Goal: Task Accomplishment & Management: Complete application form

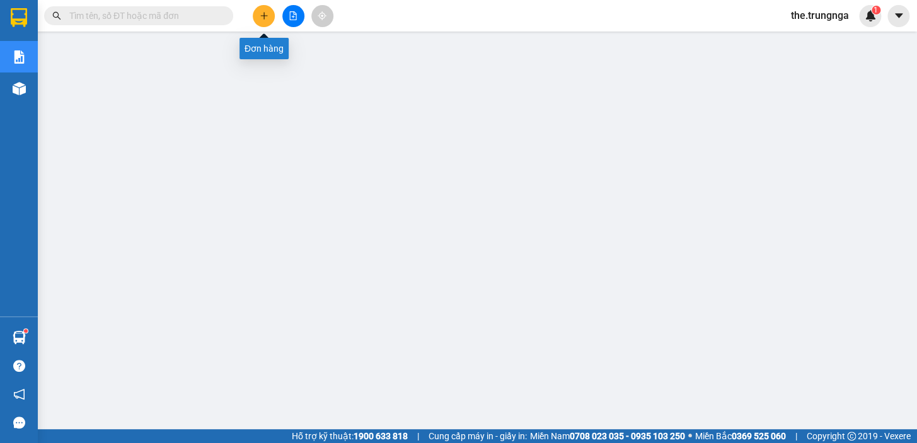
click at [258, 23] on button at bounding box center [264, 16] width 22 height 22
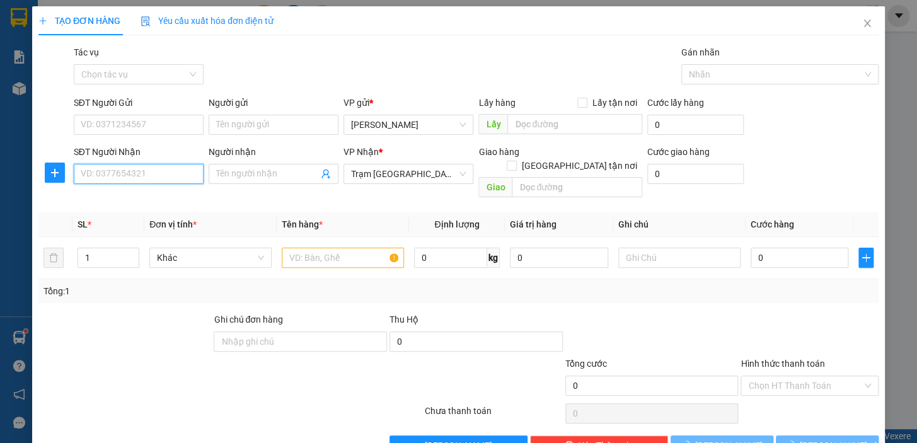
click at [133, 175] on input "SĐT Người Nhận" at bounding box center [139, 174] width 130 height 20
type input "0916721304"
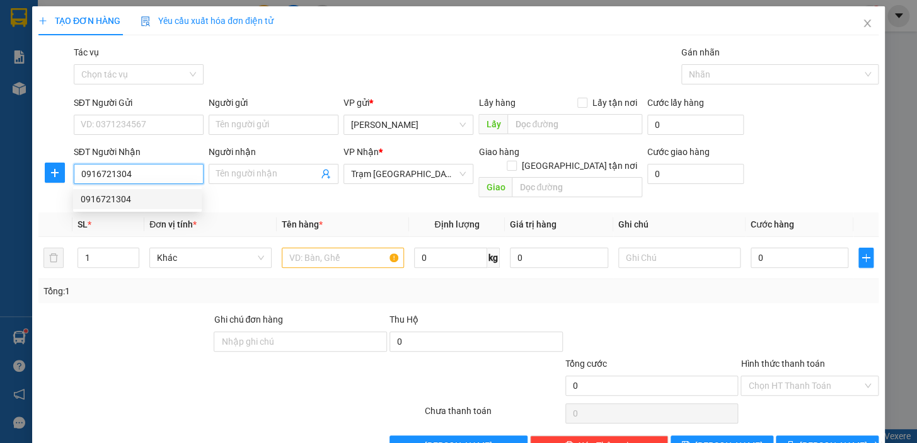
click at [107, 194] on div "0916721304" at bounding box center [137, 199] width 113 height 14
type input "40.000"
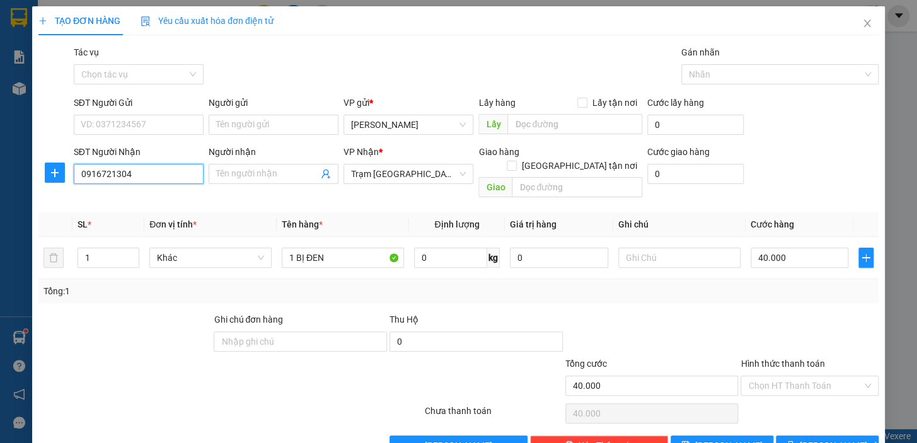
type input "0916721304"
click at [119, 113] on div "SĐT Người Gửi" at bounding box center [139, 105] width 130 height 19
click at [118, 115] on input "SĐT Người Gửi" at bounding box center [139, 125] width 130 height 20
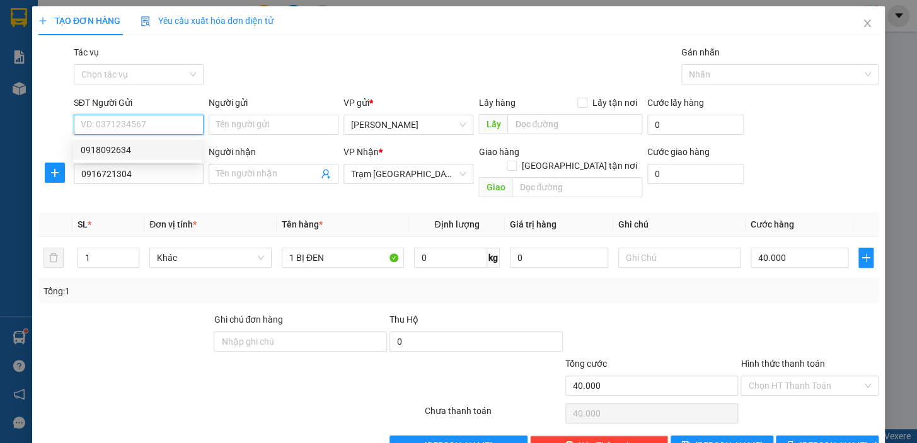
click at [119, 151] on div "0918092634" at bounding box center [137, 150] width 113 height 14
type input "0918092634"
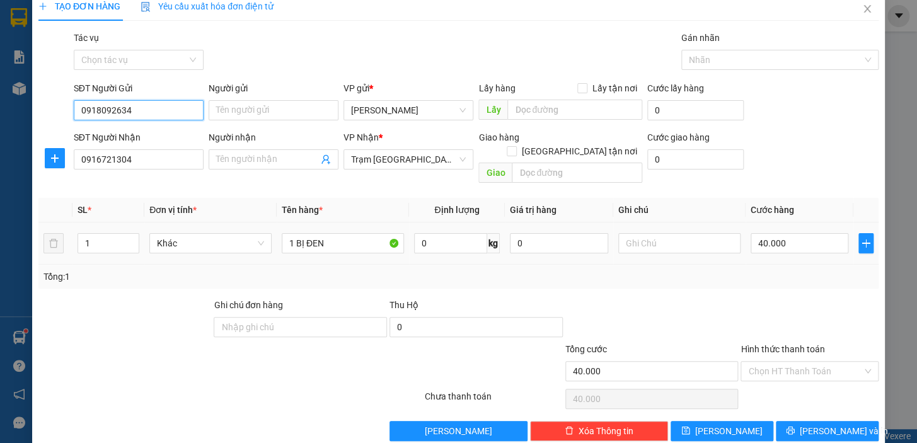
scroll to position [23, 0]
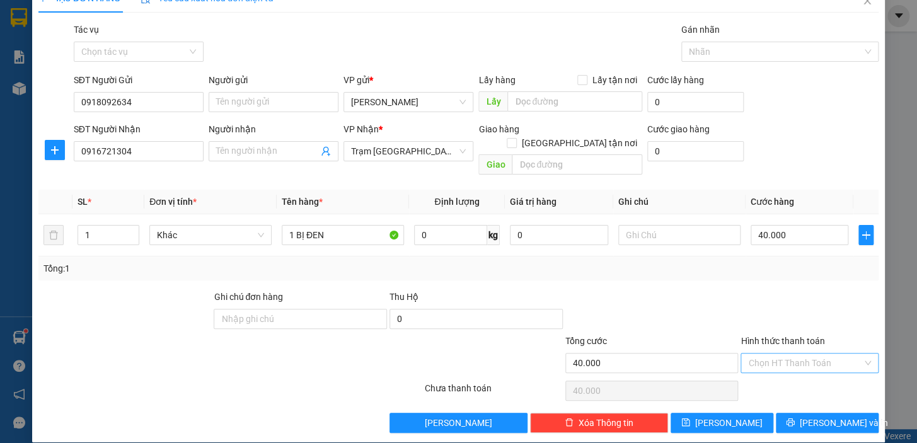
click at [786, 354] on input "Hình thức thanh toán" at bounding box center [805, 363] width 114 height 19
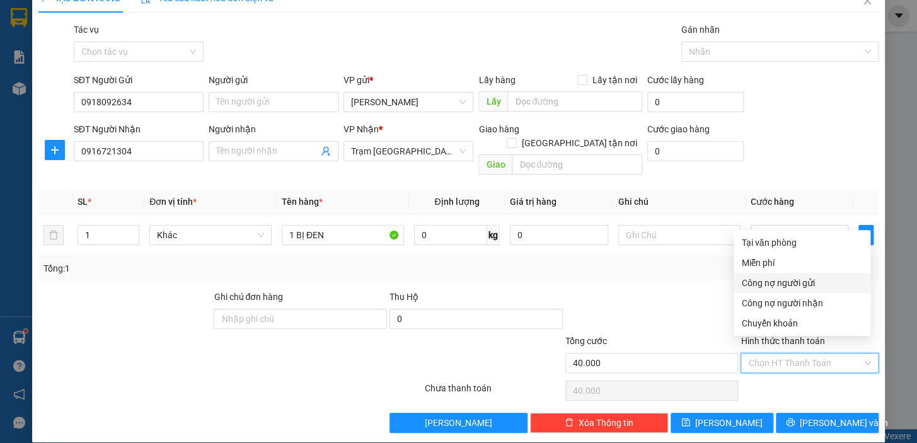
click at [675, 264] on div "Tổng: 1" at bounding box center [458, 269] width 840 height 24
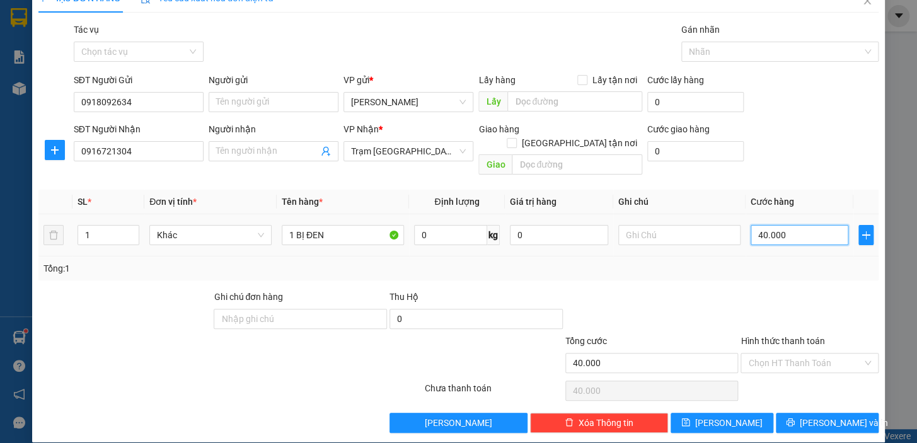
click at [786, 225] on input "40.000" at bounding box center [800, 235] width 98 height 20
click at [759, 290] on div at bounding box center [810, 312] width 141 height 44
click at [769, 225] on input "40.000" at bounding box center [800, 235] width 98 height 20
type input "3"
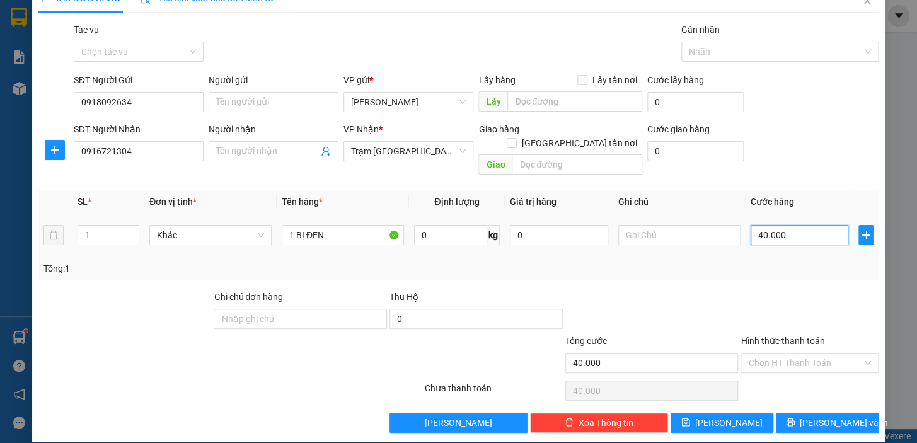
type input "3"
type input "30"
type input "30.000"
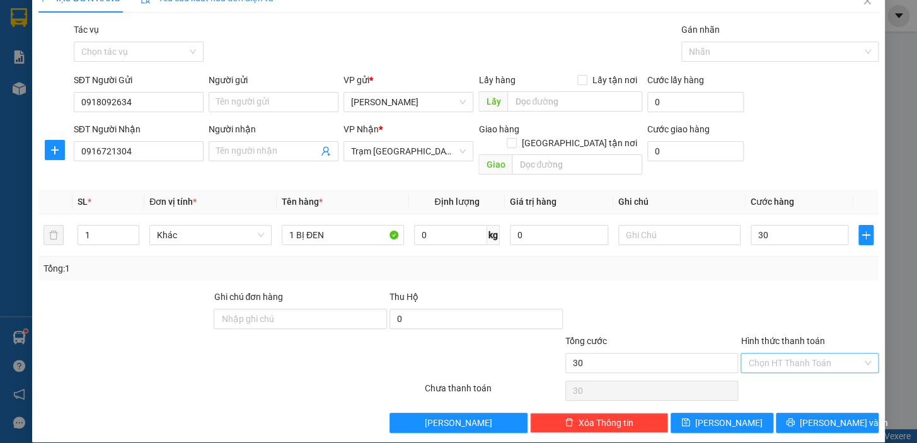
type input "30.000"
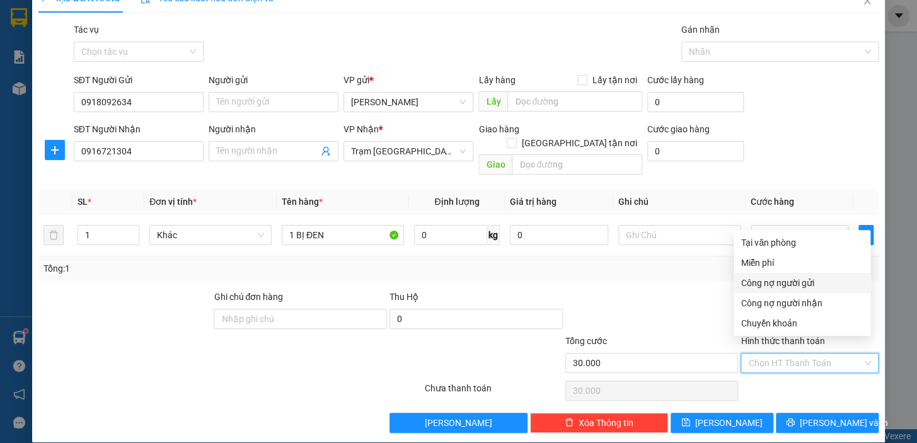
click at [777, 354] on input "Hình thức thanh toán" at bounding box center [805, 363] width 114 height 19
click at [774, 238] on div "Tại văn phòng" at bounding box center [802, 243] width 122 height 14
type input "0"
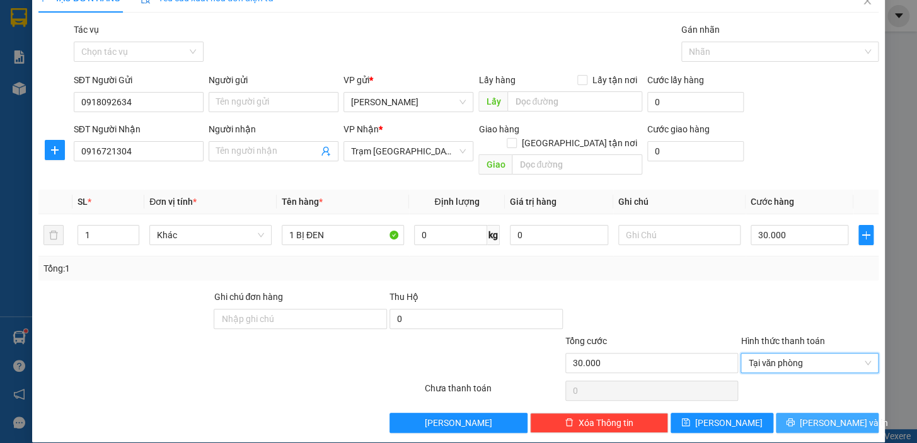
click at [821, 416] on span "[PERSON_NAME] và In" at bounding box center [844, 423] width 88 height 14
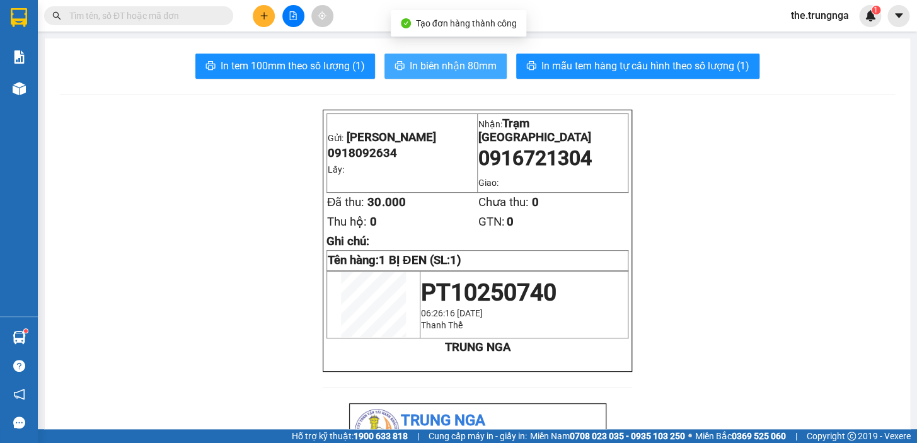
click at [448, 69] on span "In biên nhận 80mm" at bounding box center [453, 66] width 87 height 16
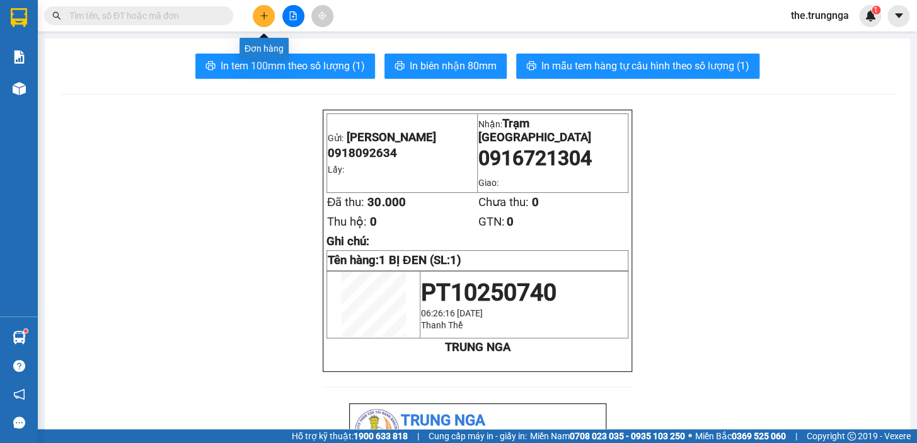
click at [258, 15] on button at bounding box center [264, 16] width 22 height 22
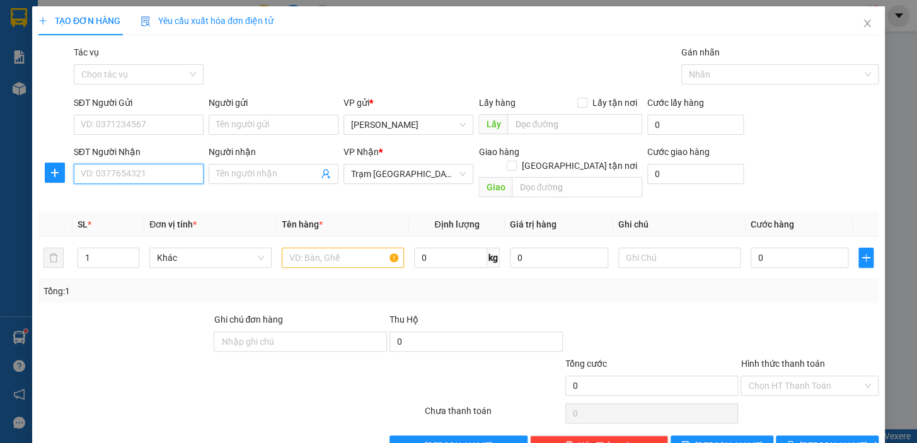
click at [145, 178] on input "SĐT Người Nhận" at bounding box center [139, 174] width 130 height 20
click at [153, 190] on div "0818890272" at bounding box center [137, 199] width 129 height 20
type input "0818890272"
checkbox input "true"
type input "178 [PERSON_NAME]8 , GÒ VẤP"
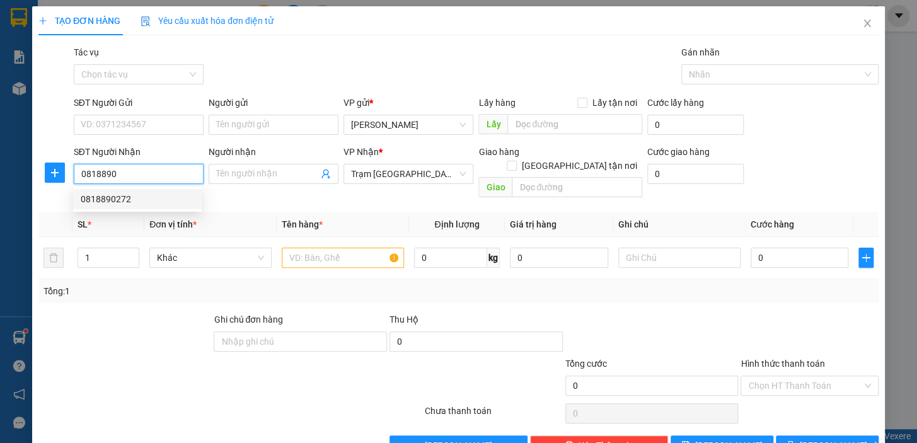
type input "100.000"
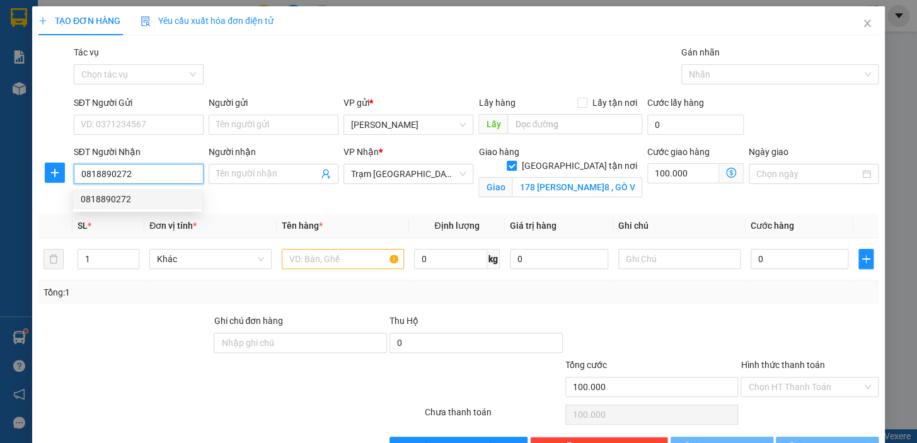
type input "140.000"
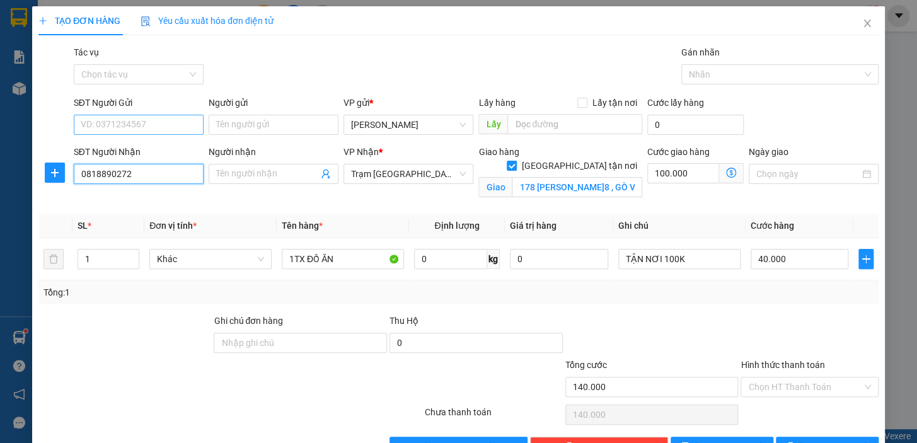
type input "0818890272"
click at [134, 118] on input "SĐT Người Gửi" at bounding box center [139, 125] width 130 height 20
click at [139, 120] on input "SĐT Người Gửi" at bounding box center [139, 125] width 130 height 20
click at [126, 150] on div "0949476196" at bounding box center [137, 150] width 113 height 14
type input "0949476196"
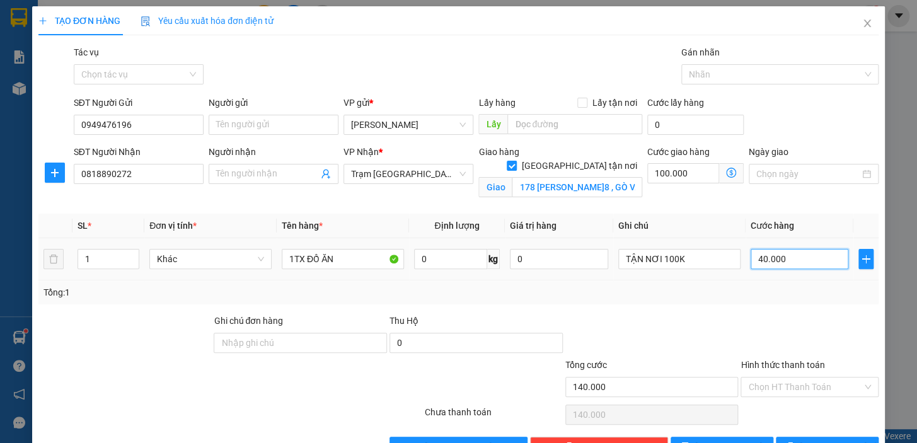
click at [790, 259] on input "40.000" at bounding box center [800, 259] width 98 height 20
type input "100.006"
type input "6"
type input "100.060"
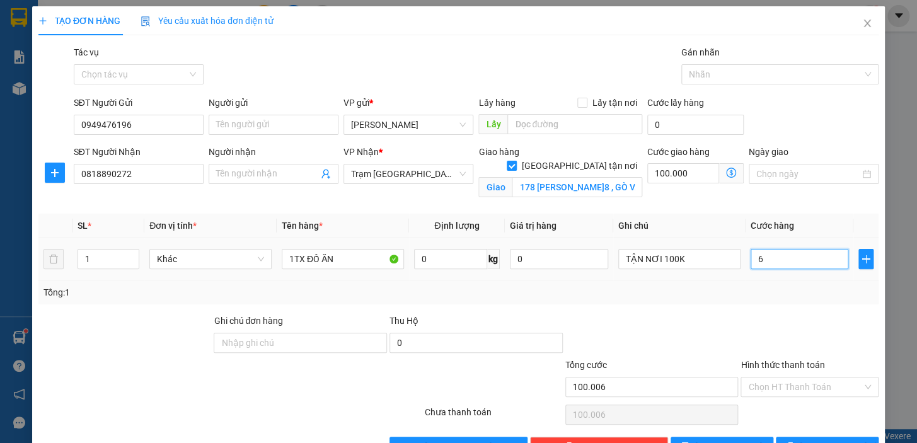
type input "100.060"
type input "60"
type input "160.000"
type input "60.000"
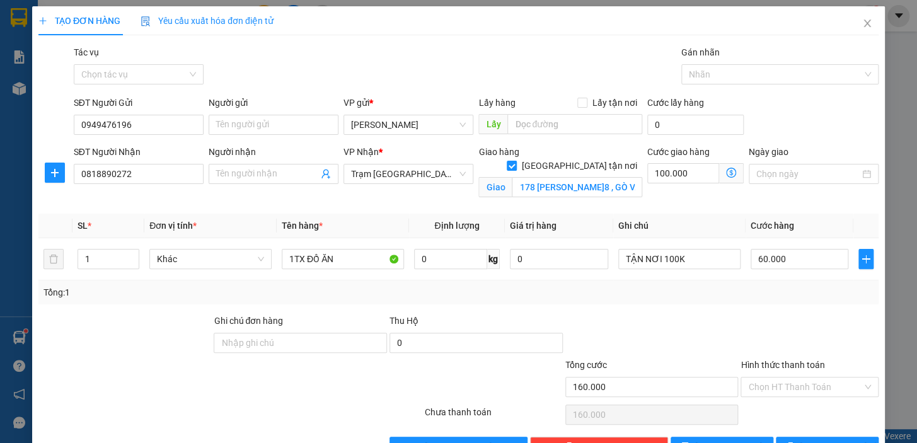
click at [775, 364] on label "Hình thức thanh toán" at bounding box center [783, 365] width 84 height 10
click at [775, 378] on input "Hình thức thanh toán" at bounding box center [805, 387] width 114 height 19
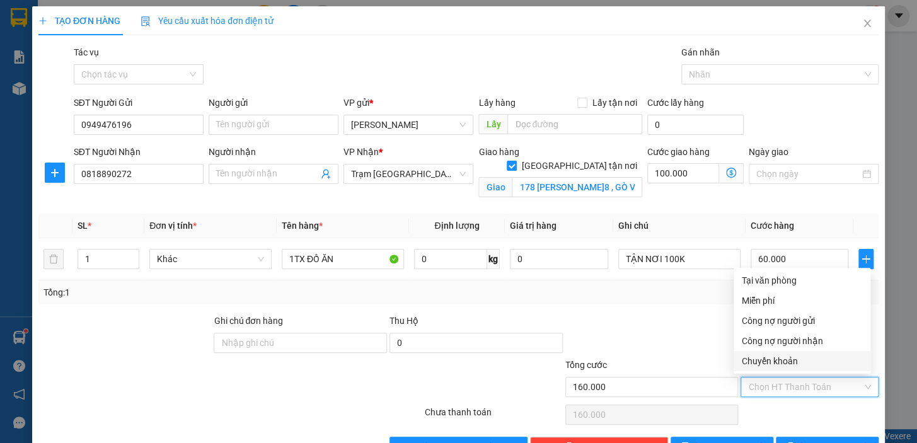
click at [697, 287] on div "Tổng: 1" at bounding box center [459, 293] width 830 height 14
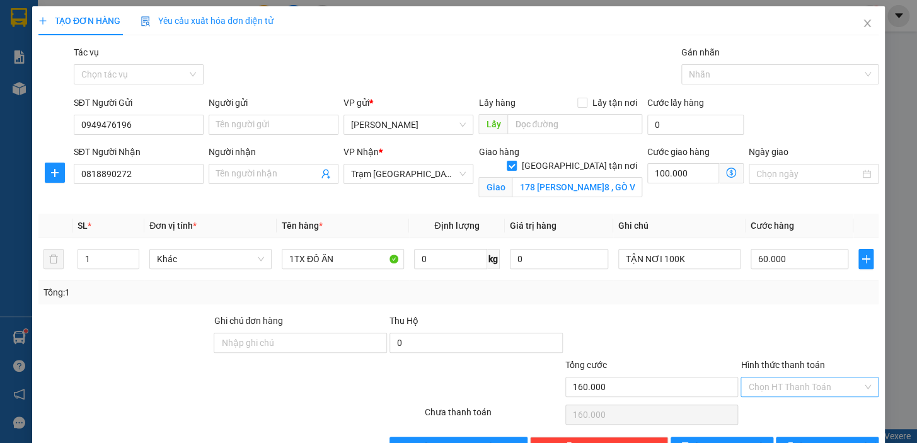
click at [784, 384] on input "Hình thức thanh toán" at bounding box center [805, 387] width 114 height 19
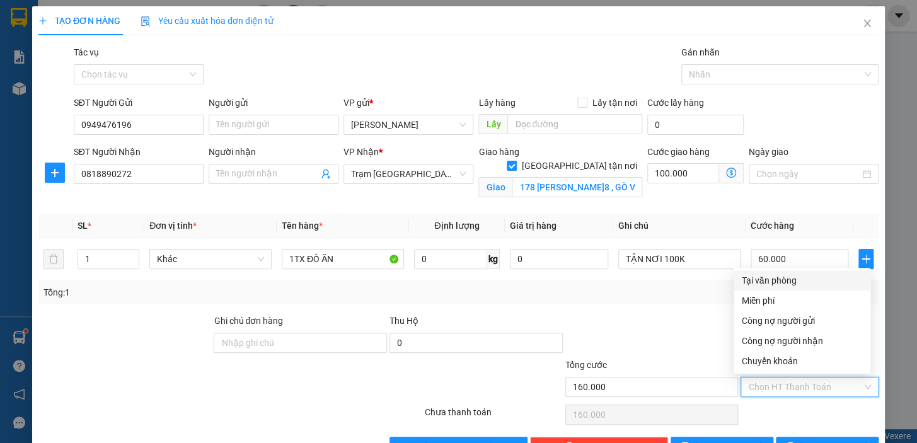
click at [770, 281] on div "Tại văn phòng" at bounding box center [802, 281] width 122 height 14
type input "0"
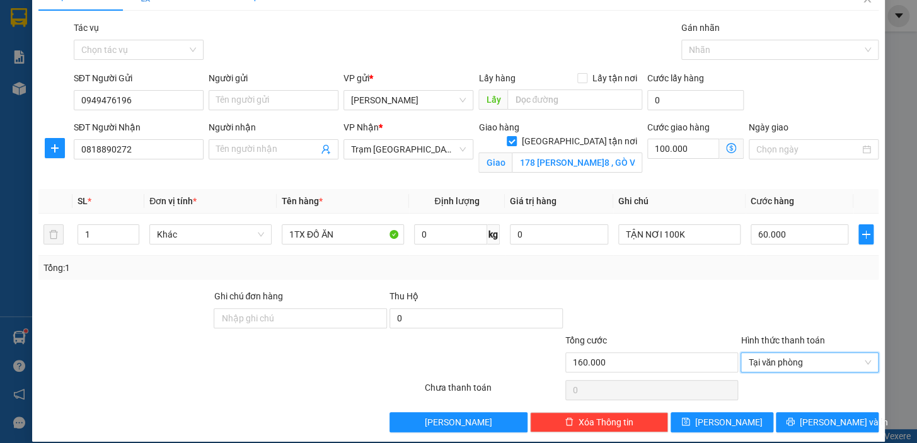
scroll to position [38, 0]
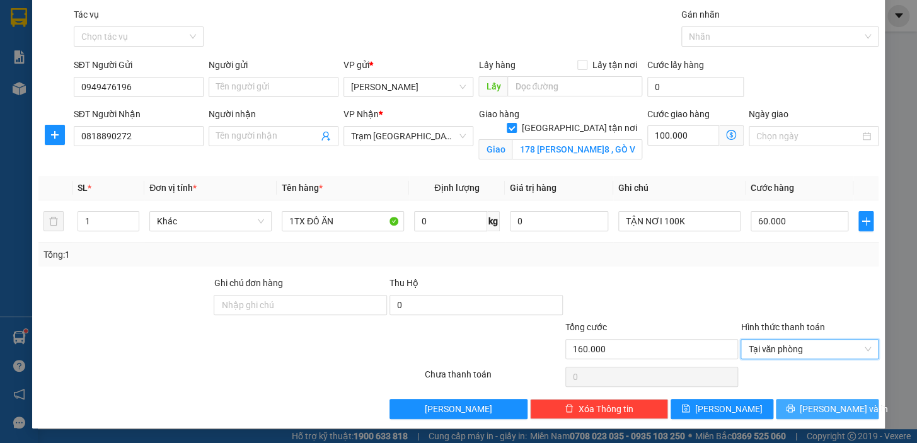
click at [830, 410] on span "[PERSON_NAME] và In" at bounding box center [844, 409] width 88 height 14
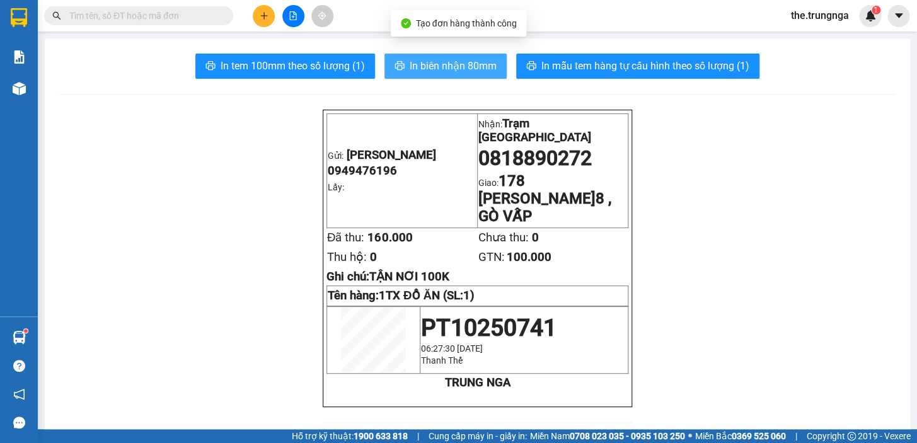
click at [442, 63] on span "In biên nhận 80mm" at bounding box center [453, 66] width 87 height 16
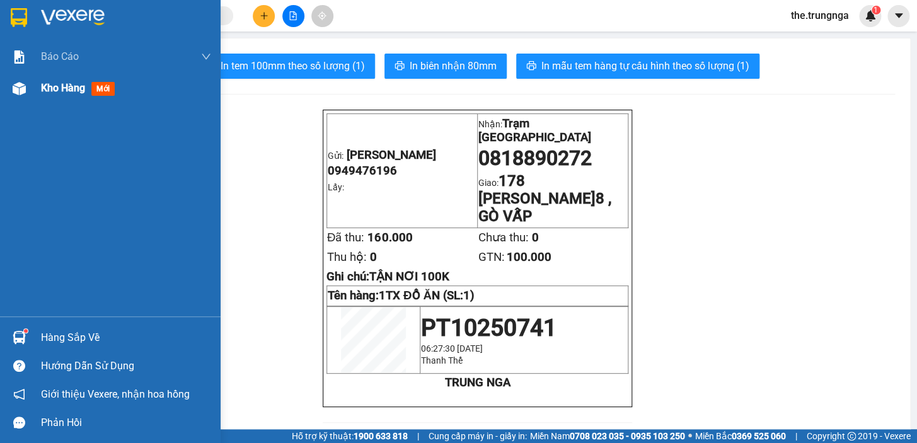
click at [59, 90] on span "Kho hàng" at bounding box center [63, 88] width 44 height 12
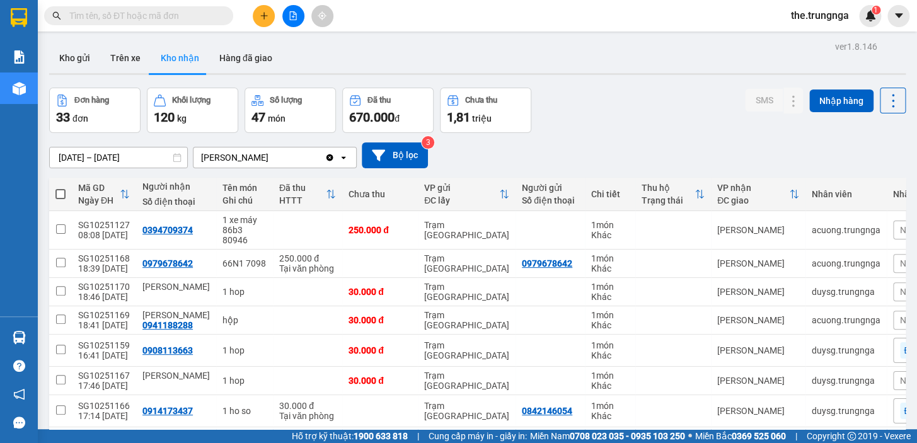
click at [253, 18] on button at bounding box center [264, 16] width 22 height 22
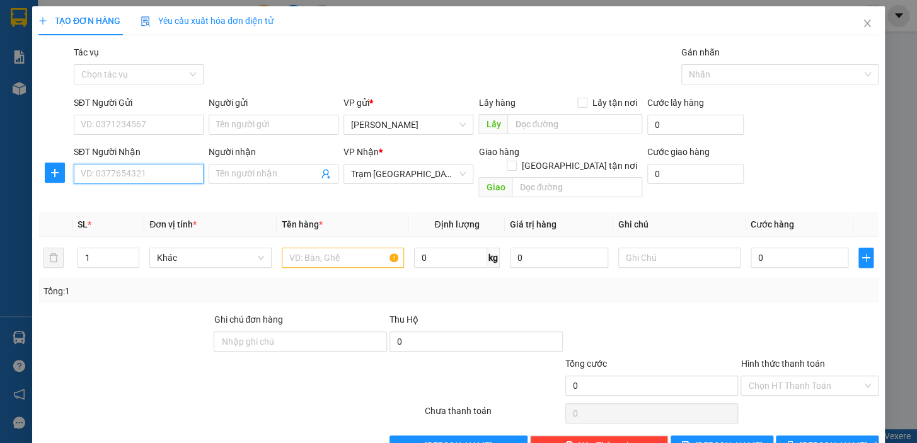
click at [168, 168] on input "SĐT Người Nhận" at bounding box center [139, 174] width 130 height 20
type input "091122337"
click at [864, 22] on icon "close" at bounding box center [867, 24] width 7 height 8
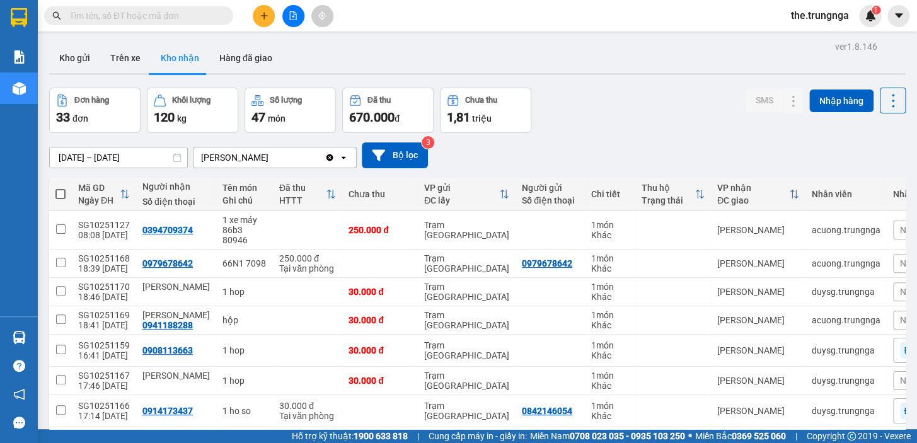
click at [275, 18] on div at bounding box center [293, 16] width 95 height 22
click at [265, 22] on button at bounding box center [264, 16] width 22 height 22
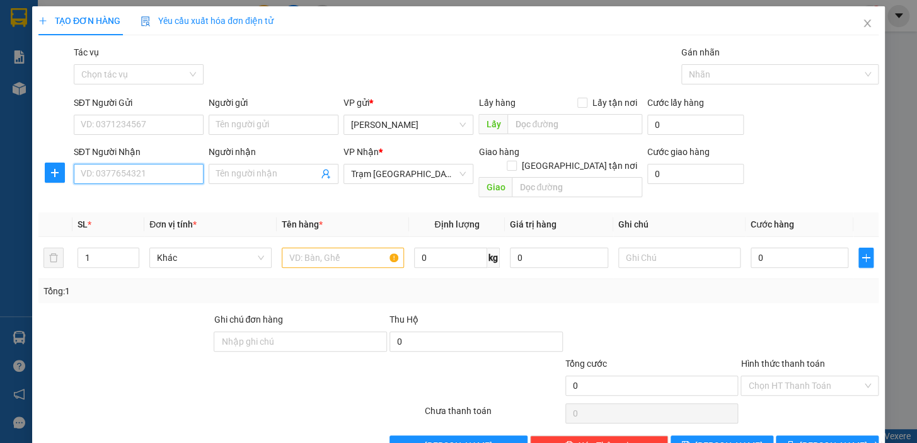
click at [152, 171] on input "SĐT Người Nhận" at bounding box center [139, 174] width 130 height 20
type input "9"
type input "0911223374"
click at [191, 125] on input "SĐT Người Gửi" at bounding box center [139, 125] width 130 height 20
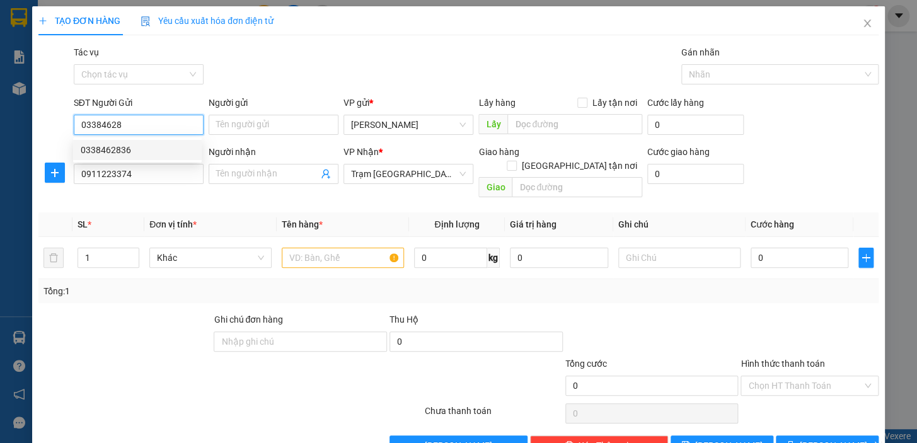
click at [134, 148] on div "0338462836" at bounding box center [137, 150] width 113 height 14
type input "0338462836"
type input "ĐI 5HS"
type input "40.000"
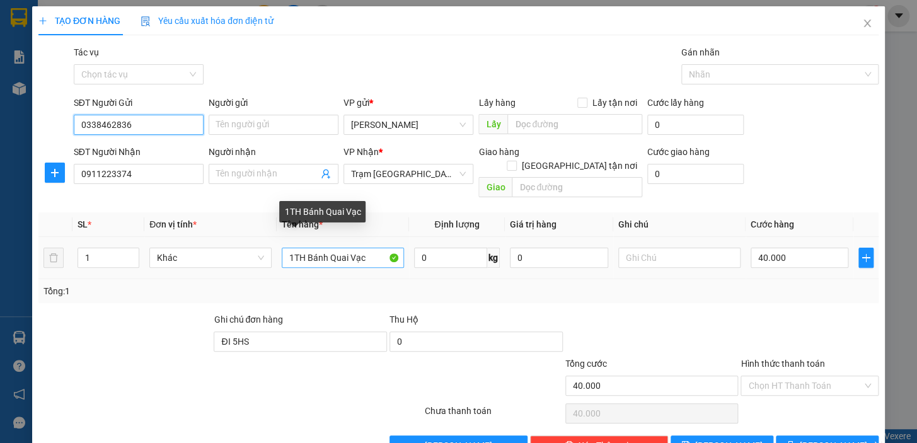
type input "0338462836"
click at [371, 248] on input "1TH Bánh Quai Vạc" at bounding box center [343, 258] width 122 height 20
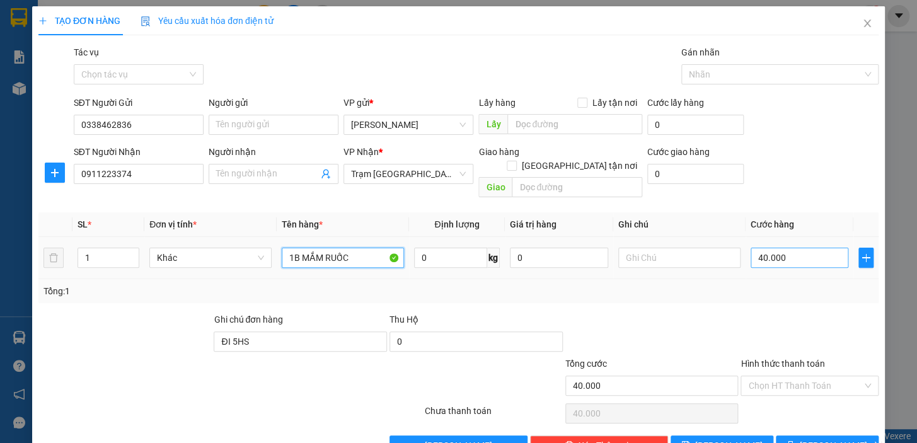
type input "1B MẮM RUỐC"
click at [767, 248] on input "40.000" at bounding box center [800, 258] width 98 height 20
type input "3"
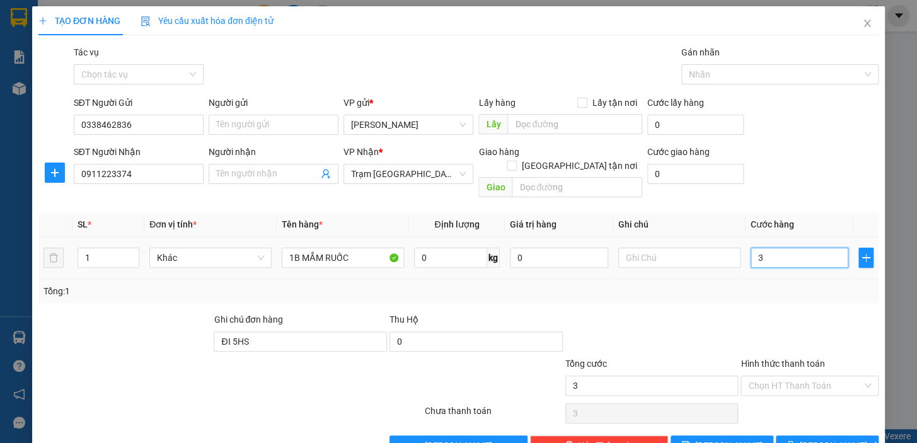
type input "30"
type input "30.000"
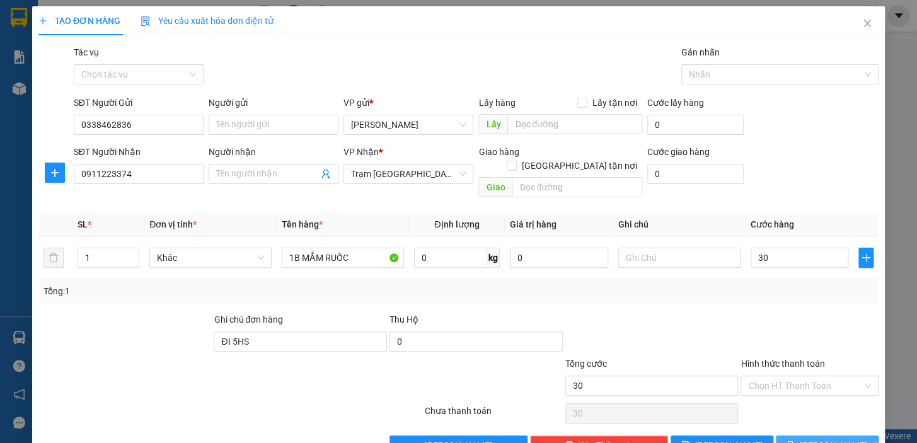
type input "30.000"
click at [811, 439] on span "[PERSON_NAME] và In" at bounding box center [844, 446] width 88 height 14
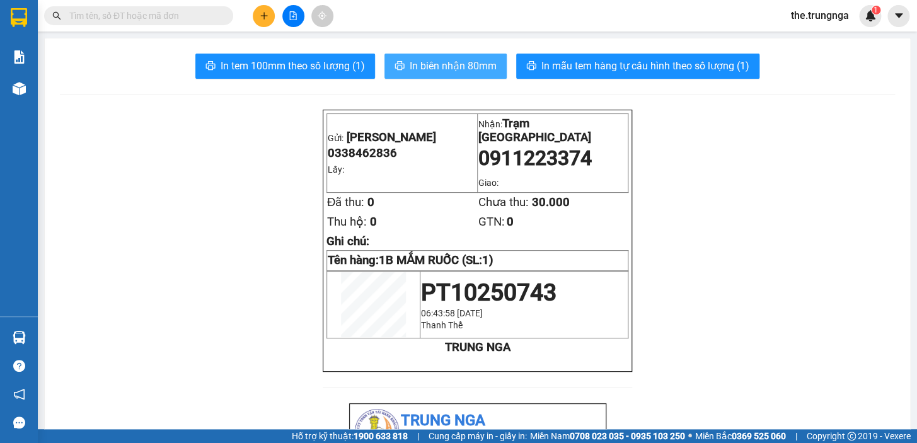
click at [412, 64] on span "In biên nhận 80mm" at bounding box center [453, 66] width 87 height 16
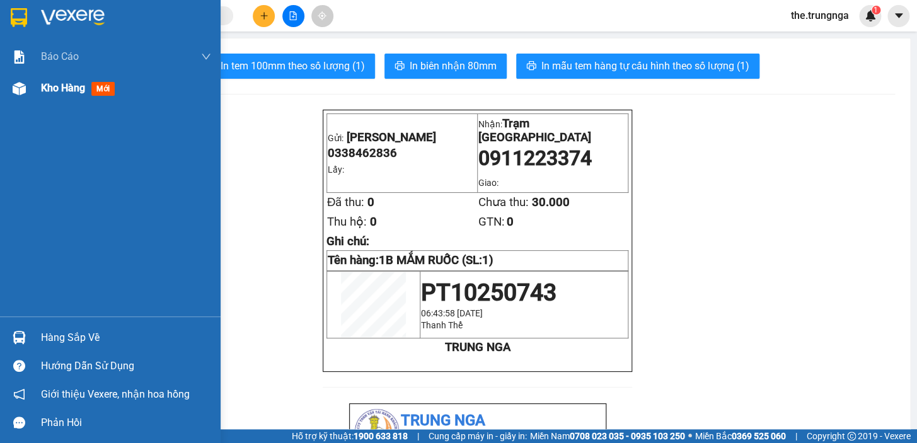
click at [61, 90] on span "Kho hàng" at bounding box center [63, 88] width 44 height 12
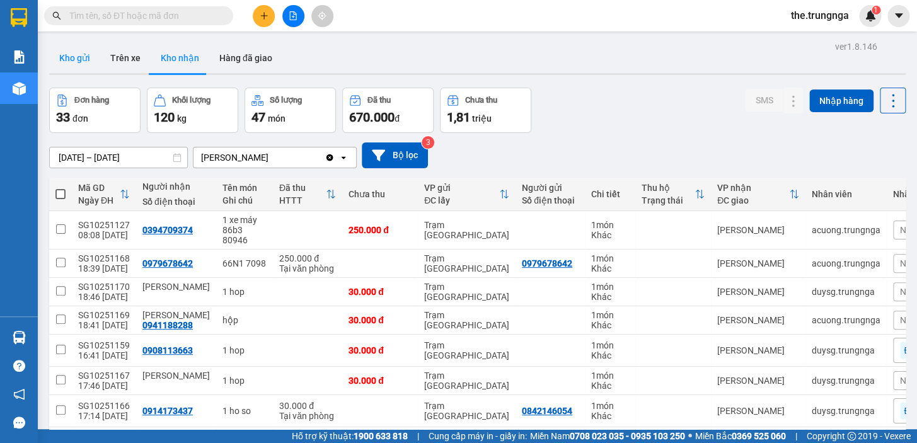
click at [85, 54] on button "Kho gửi" at bounding box center [74, 58] width 51 height 30
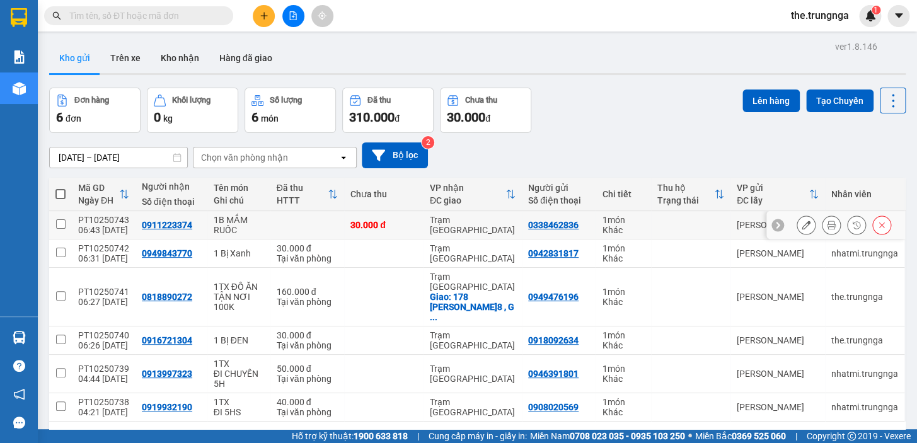
click at [802, 226] on icon at bounding box center [806, 225] width 9 height 9
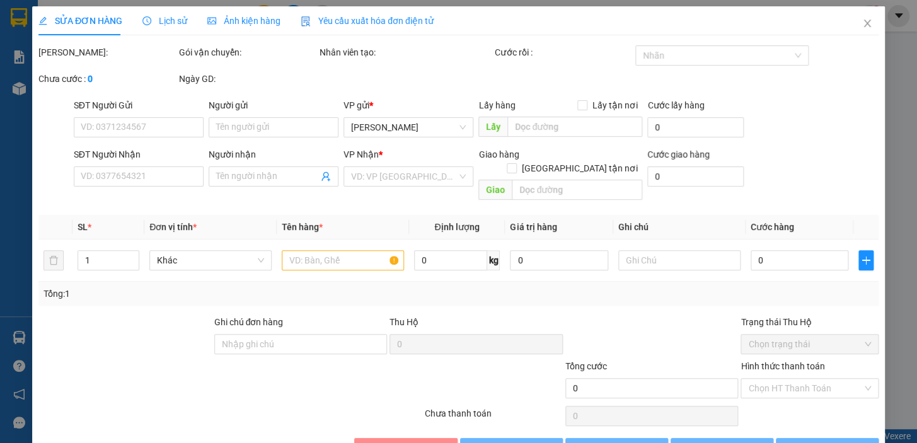
type input "0338462836"
type input "0911223374"
type input "ĐI 5HS"
type input "30.000"
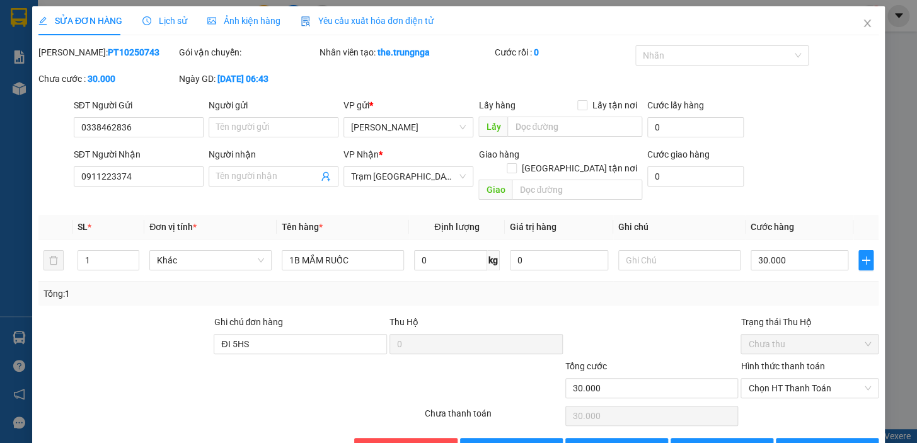
click at [774, 361] on label "Hình thức thanh toán" at bounding box center [783, 366] width 84 height 10
click at [774, 379] on input "Hình thức thanh toán" at bounding box center [805, 388] width 114 height 19
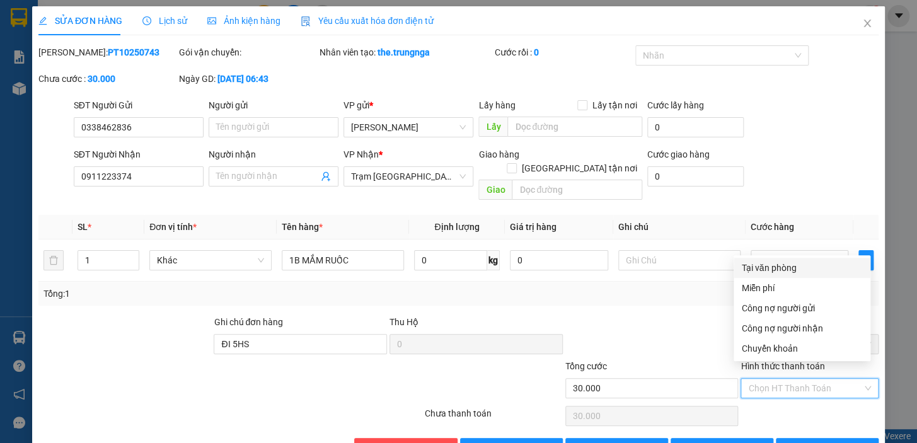
click at [779, 270] on div "Tại văn phòng" at bounding box center [802, 268] width 122 height 14
type input "0"
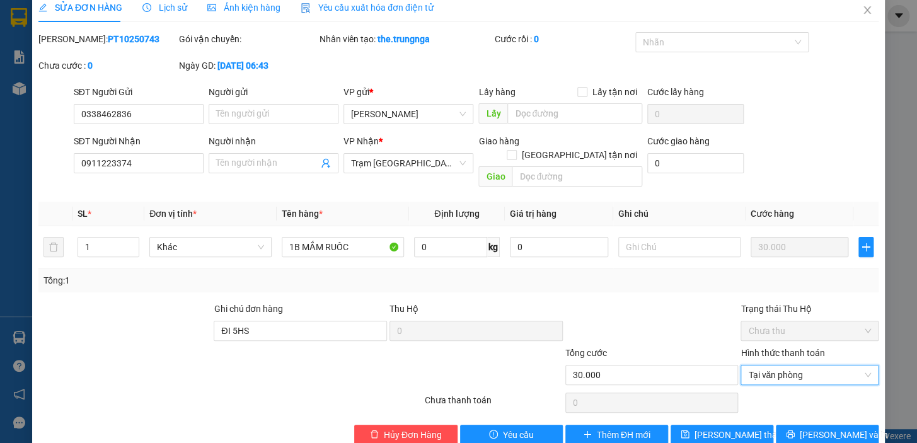
scroll to position [25, 0]
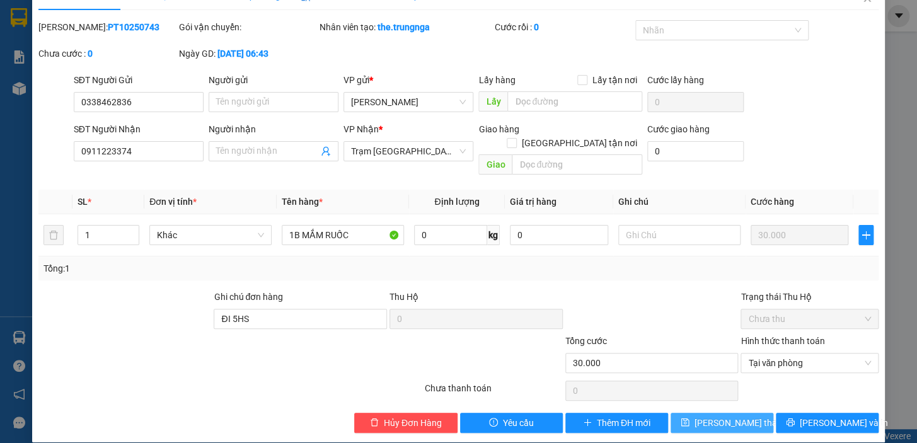
click at [741, 416] on span "Lưu thay đổi" at bounding box center [745, 423] width 101 height 14
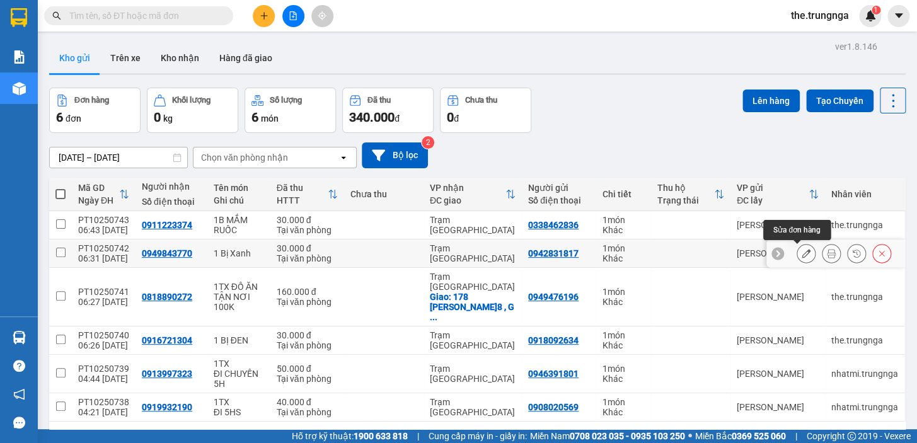
click at [802, 252] on icon at bounding box center [806, 253] width 9 height 9
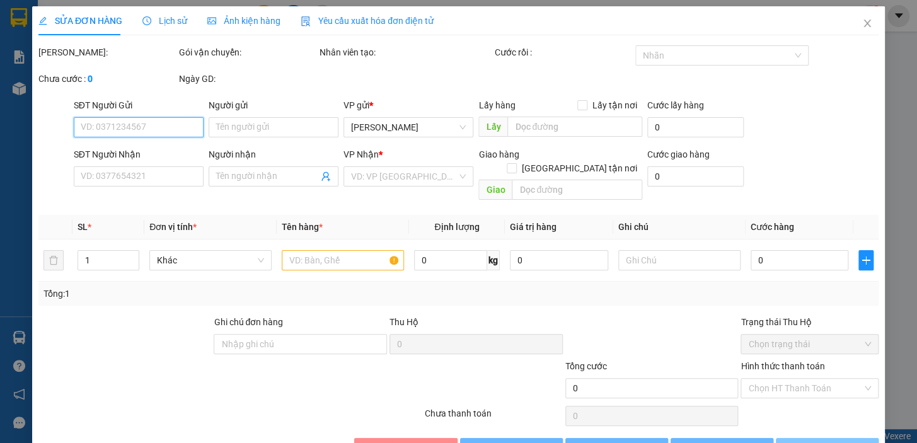
type input "0942831817"
type input "0949843770"
type input "30.000"
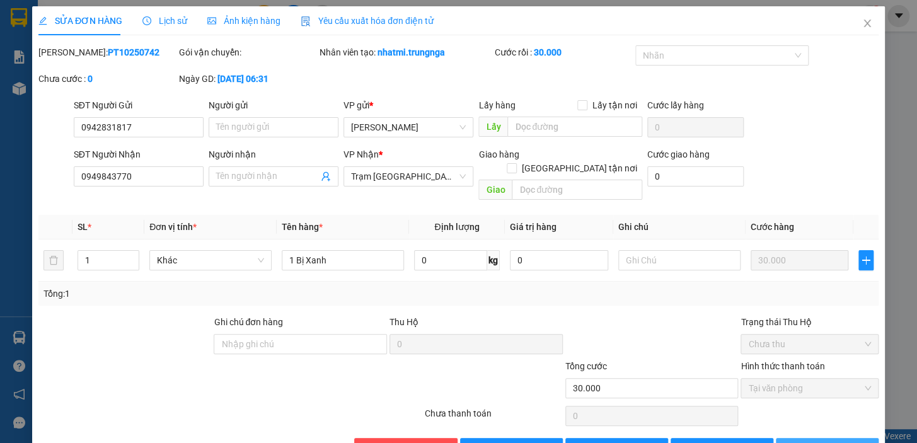
click at [820, 441] on span "[PERSON_NAME] và In" at bounding box center [844, 448] width 88 height 14
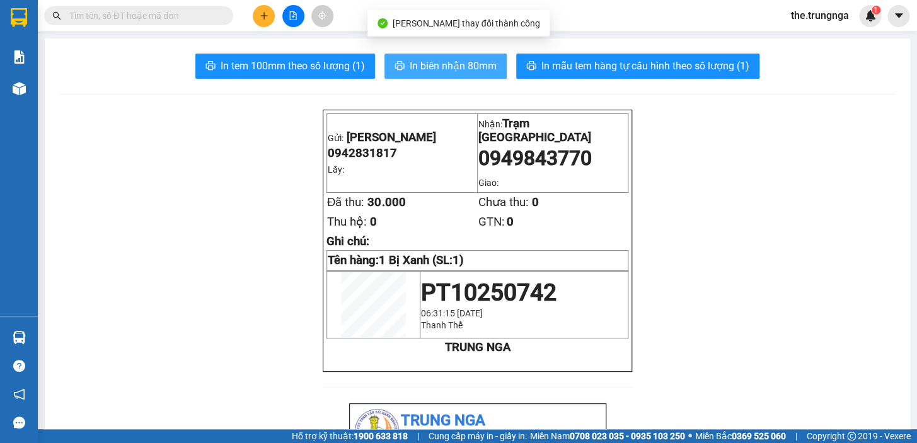
click at [463, 66] on span "In biên nhận 80mm" at bounding box center [453, 66] width 87 height 16
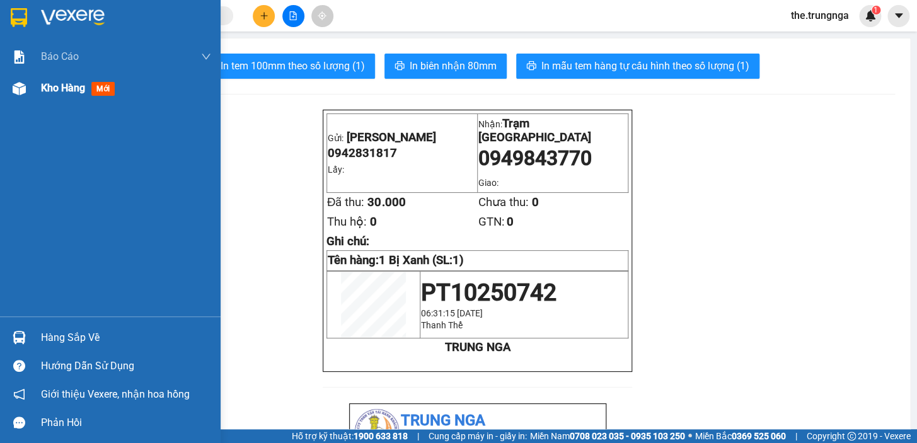
click at [69, 93] on span "Kho hàng" at bounding box center [63, 88] width 44 height 12
